Goal: Task Accomplishment & Management: Manage account settings

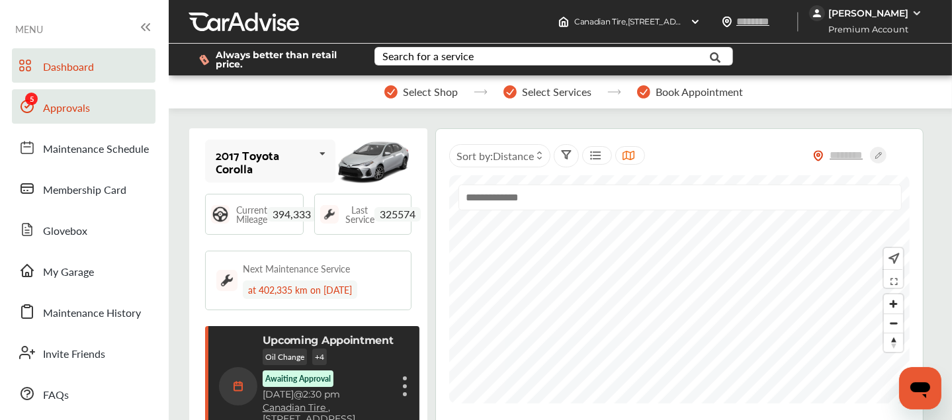
click at [85, 103] on span "Approvals" at bounding box center [66, 108] width 47 height 17
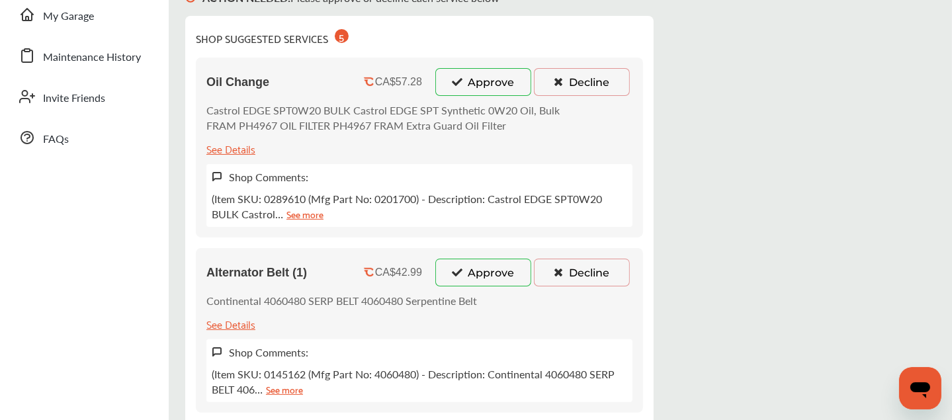
scroll to position [254, 0]
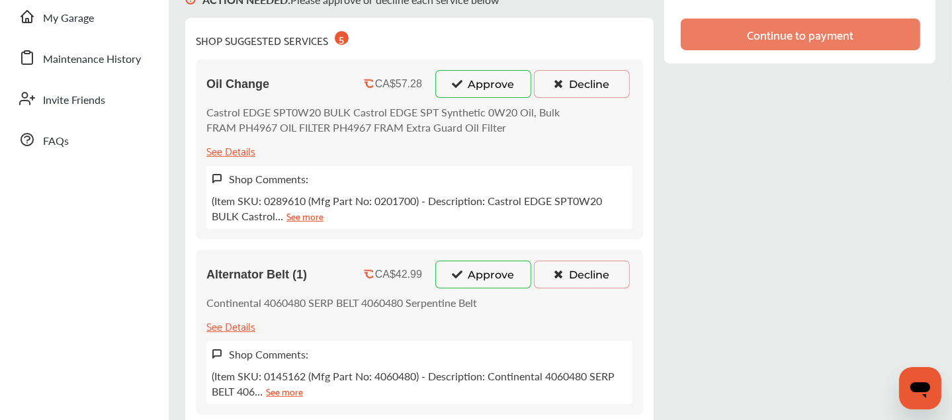
click at [471, 80] on button "Approve" at bounding box center [483, 84] width 96 height 28
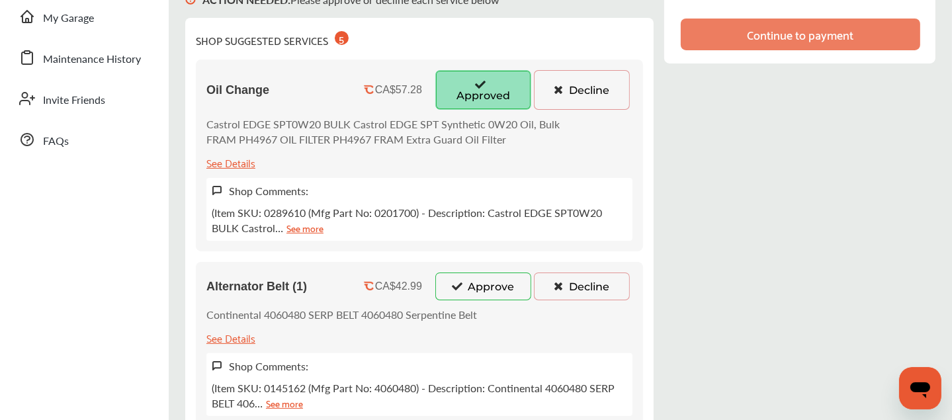
click at [480, 282] on button "Approve" at bounding box center [483, 287] width 96 height 28
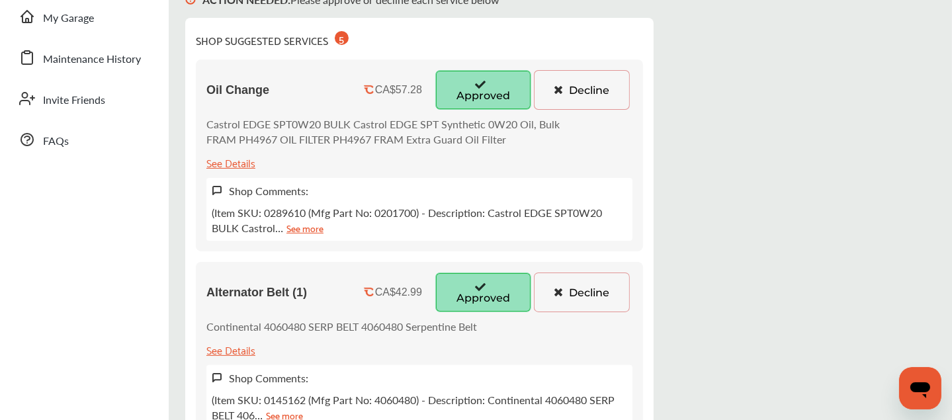
scroll to position [570, 0]
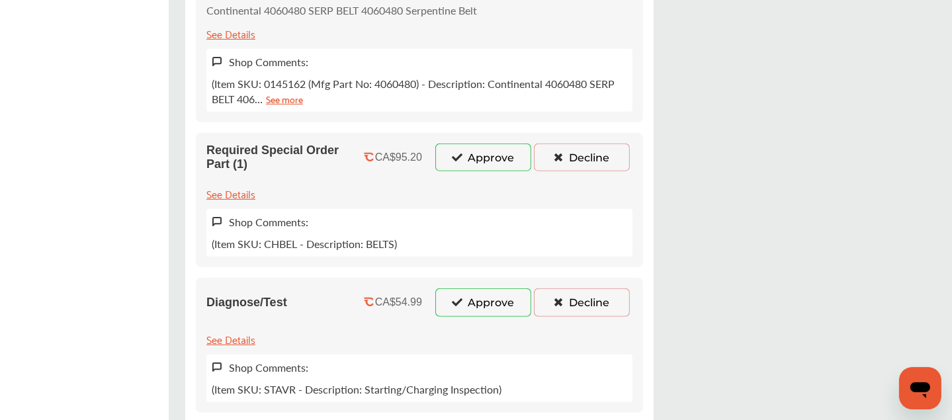
click at [473, 146] on button "Approve" at bounding box center [483, 158] width 96 height 28
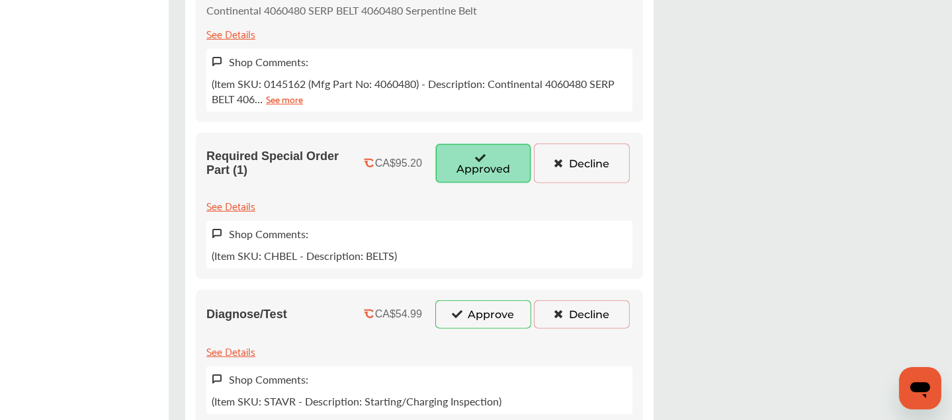
click at [482, 302] on button "Approve" at bounding box center [483, 314] width 96 height 28
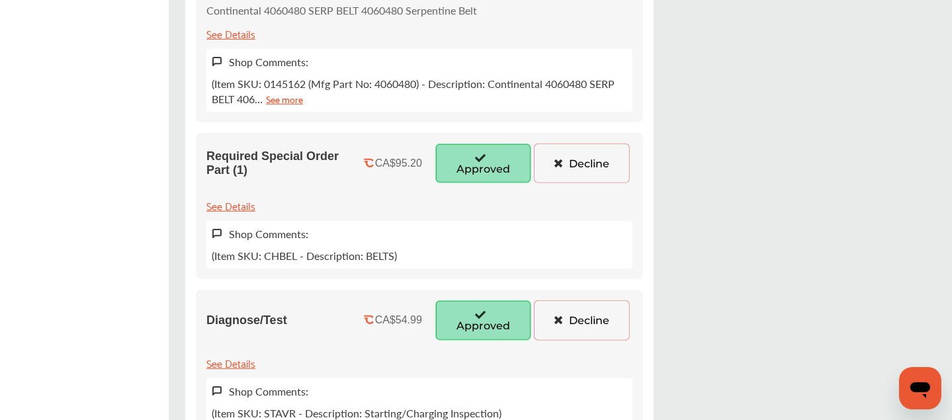
scroll to position [843, 0]
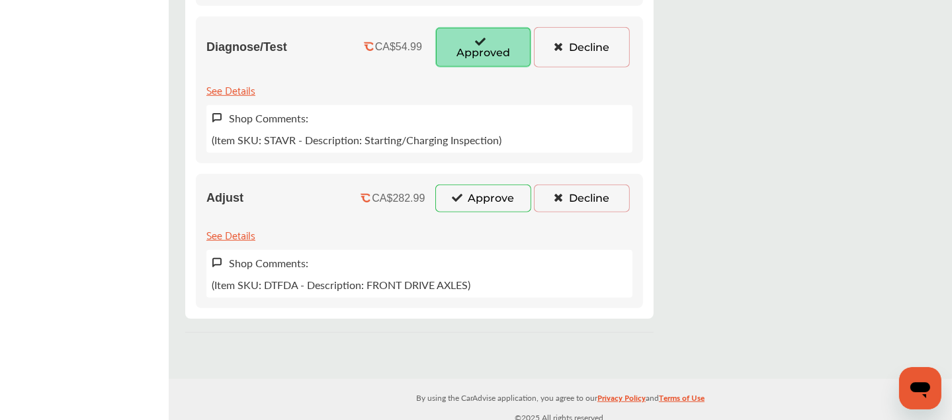
click at [483, 195] on button "Approve" at bounding box center [483, 199] width 96 height 28
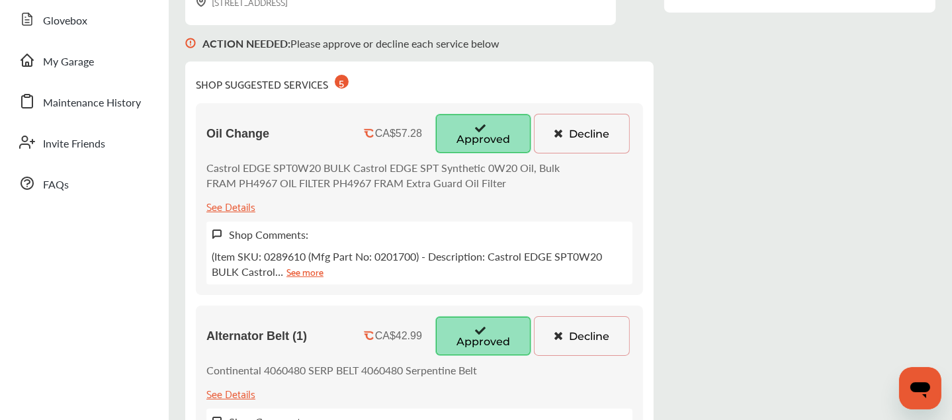
scroll to position [79, 0]
